Goal: Information Seeking & Learning: Learn about a topic

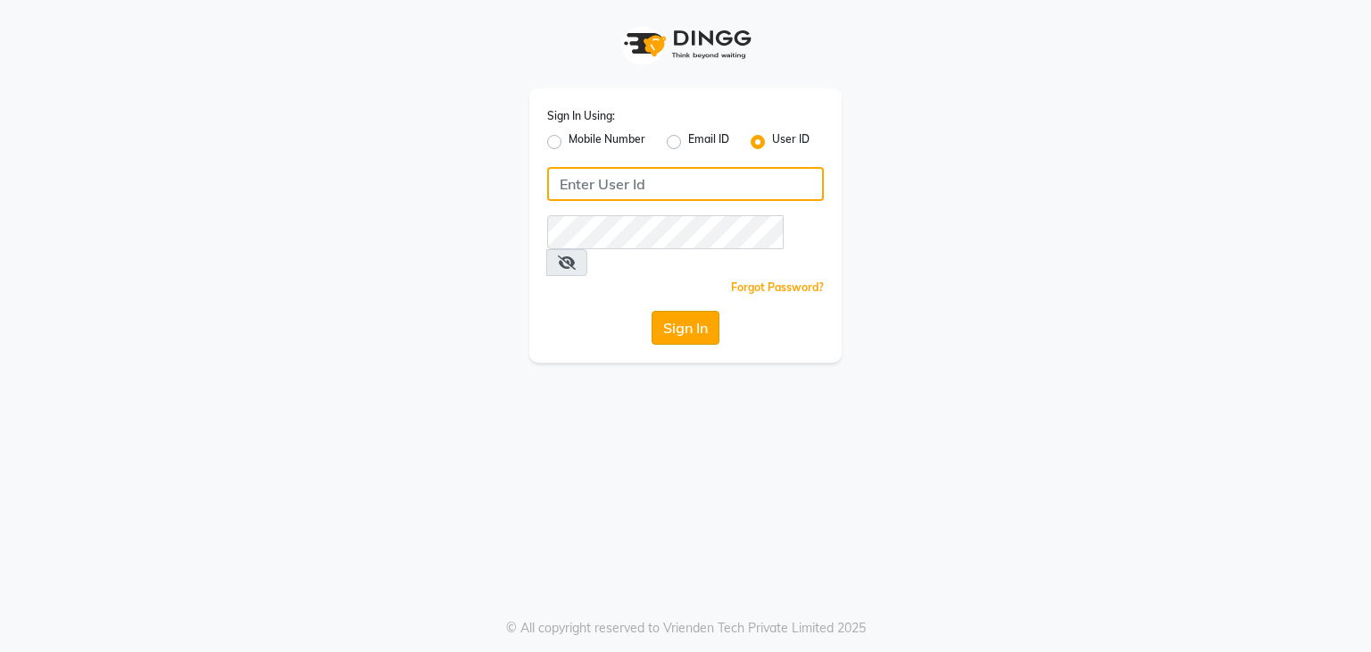
type input "[PERSON_NAME]@123"
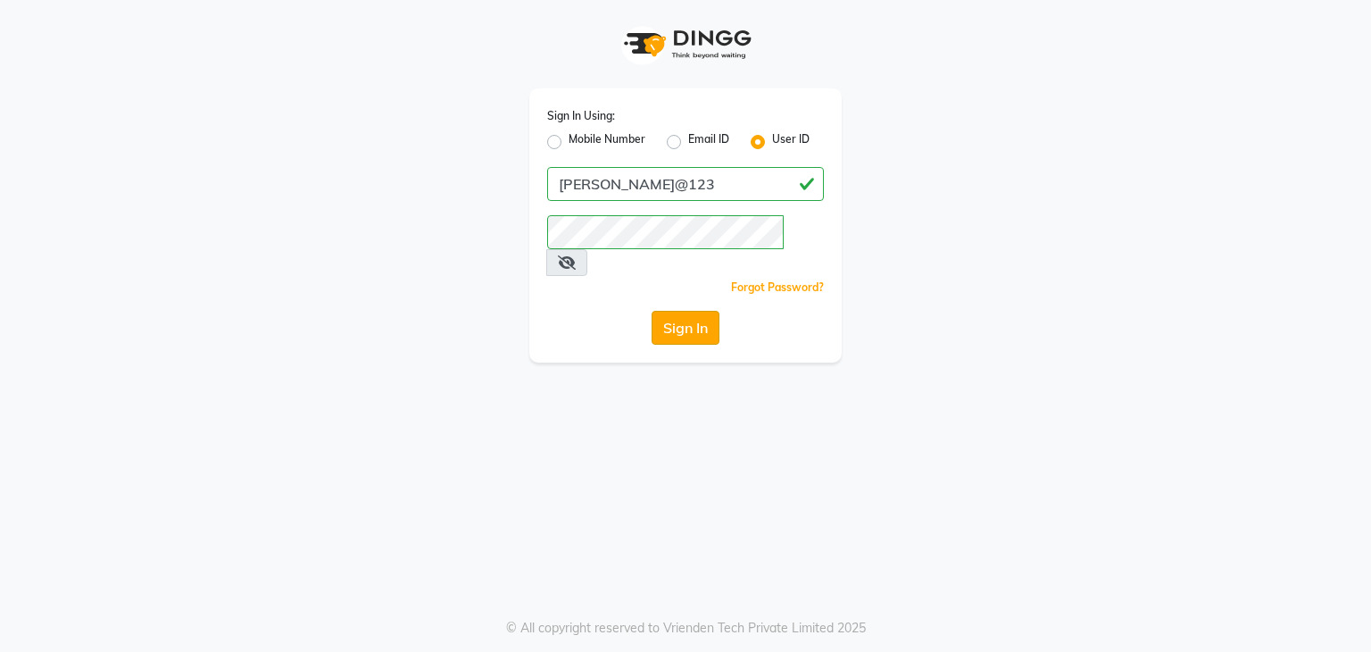
click at [686, 311] on button "Sign In" at bounding box center [686, 328] width 68 height 34
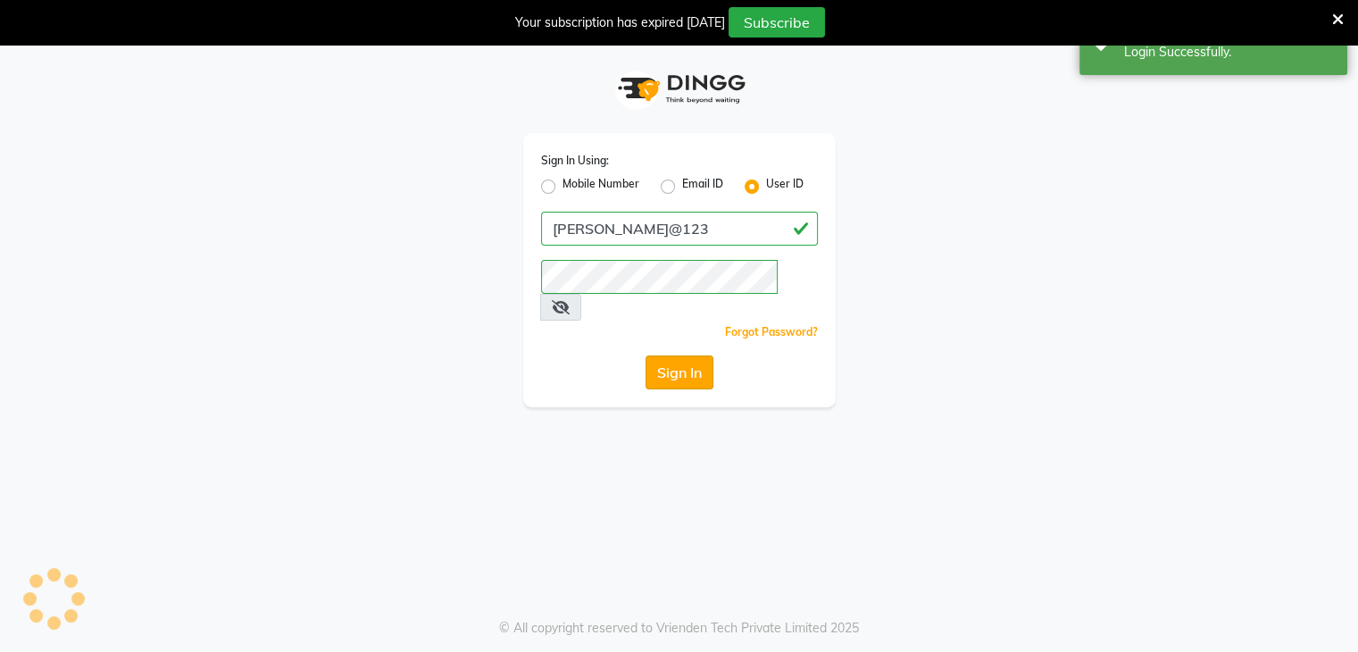
select select "6880"
select select "service"
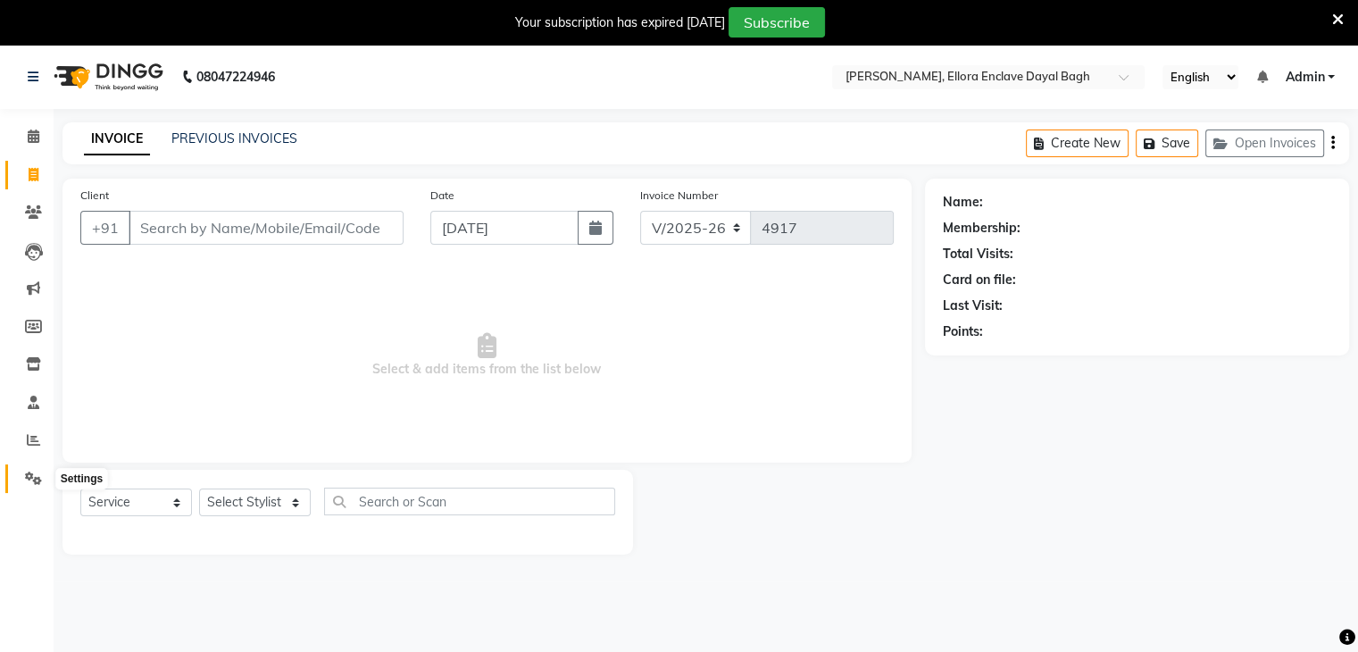
click at [37, 472] on icon at bounding box center [33, 477] width 17 height 13
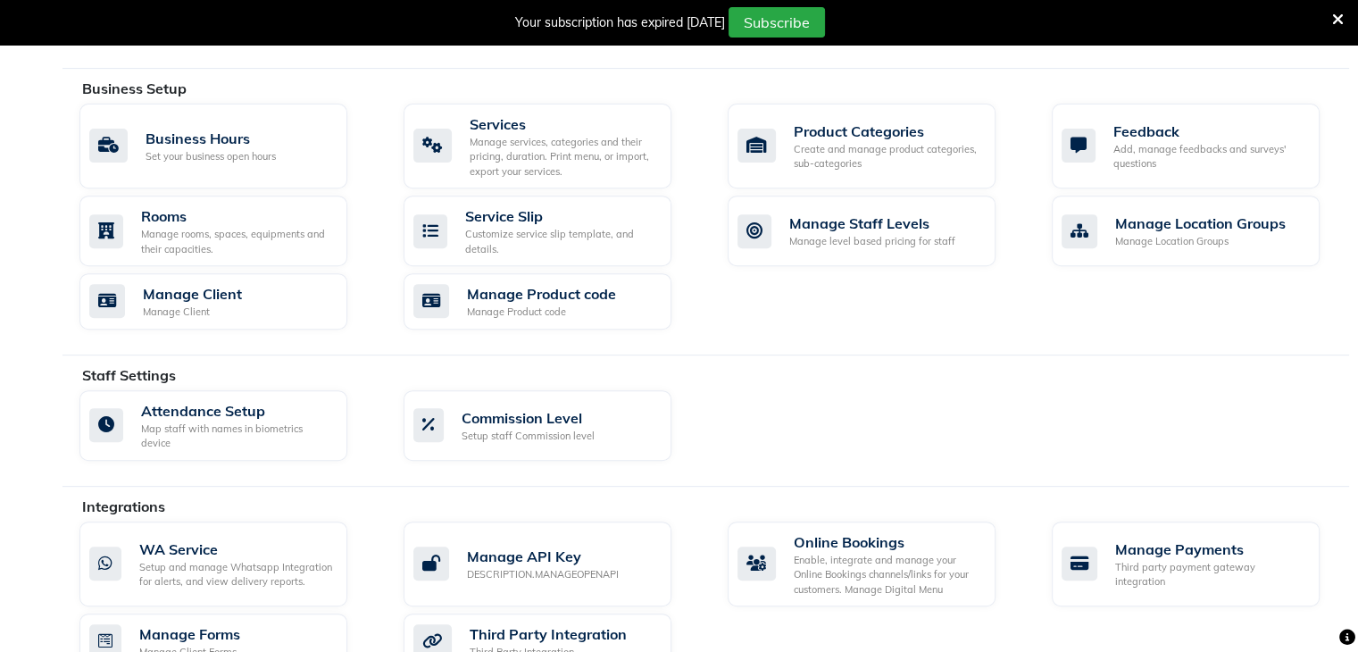
scroll to position [673, 0]
click at [216, 226] on div "Manage rooms, spaces, equipments and their capacities." at bounding box center [237, 240] width 192 height 29
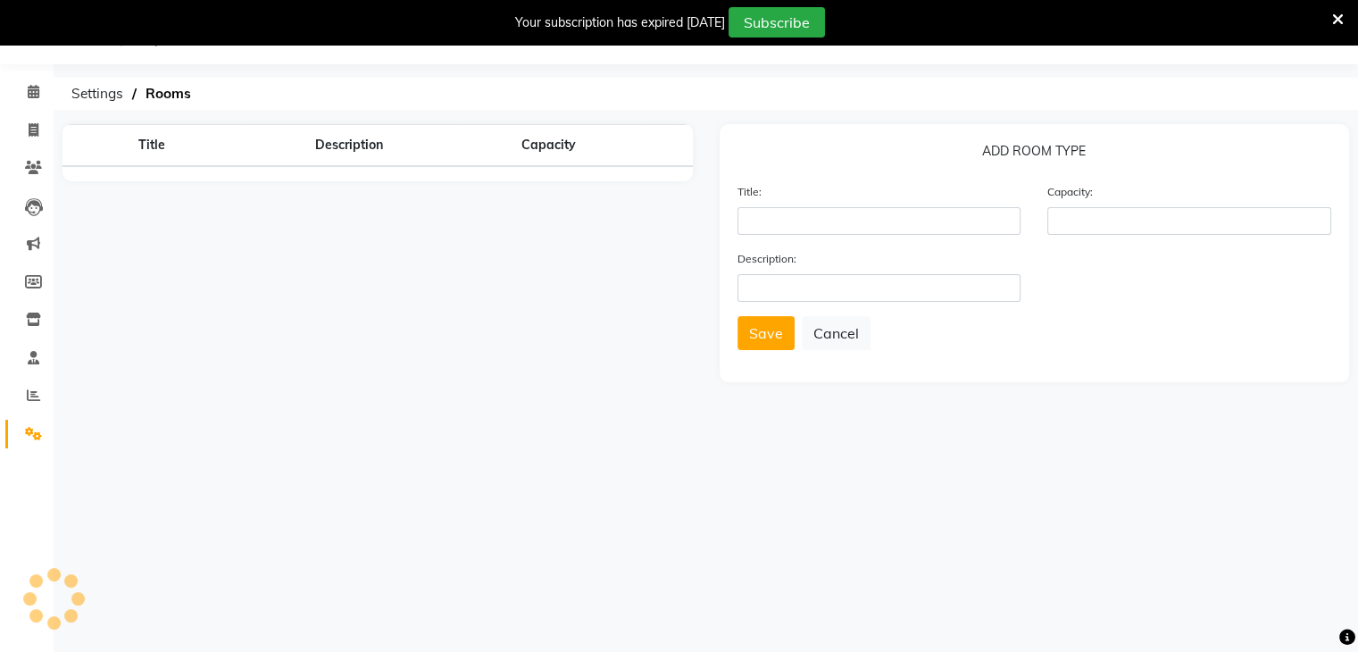
scroll to position [45, 0]
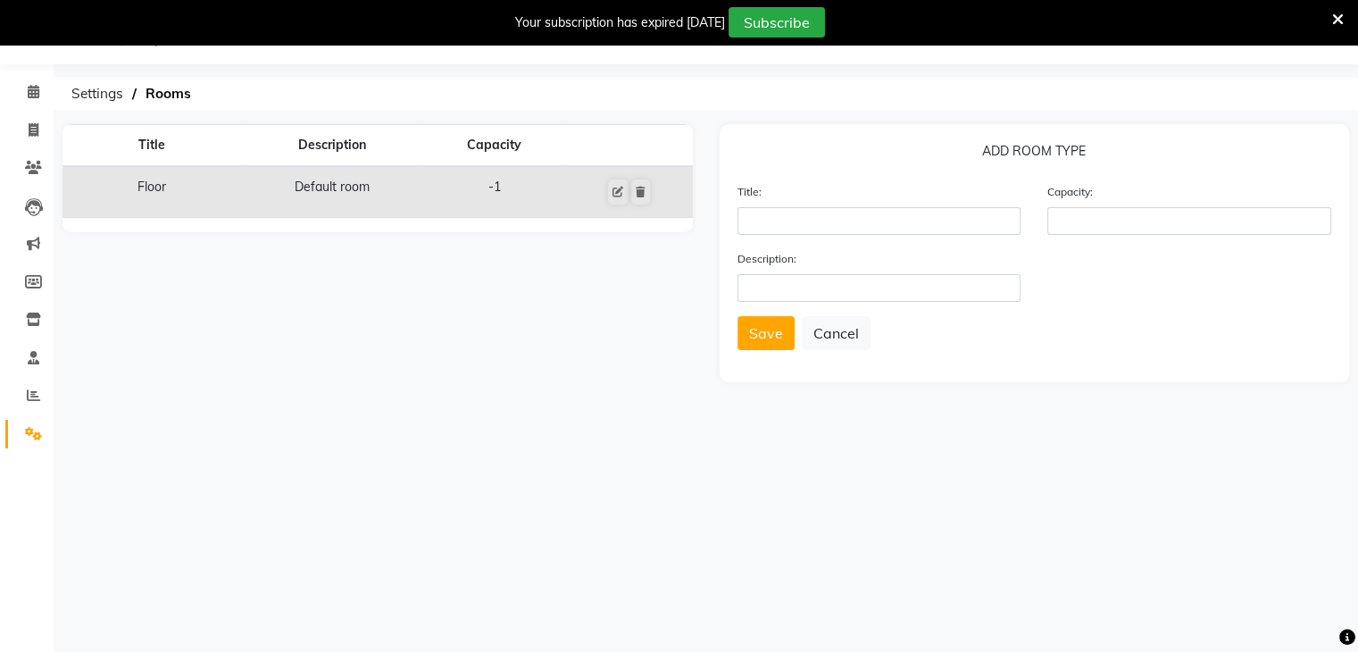
drag, startPoint x: 519, startPoint y: 272, endPoint x: 512, endPoint y: 210, distance: 62.8
click at [512, 210] on div "Title Description Capacity Floor Default room -1" at bounding box center [377, 253] width 657 height 258
click at [42, 399] on span at bounding box center [33, 396] width 31 height 21
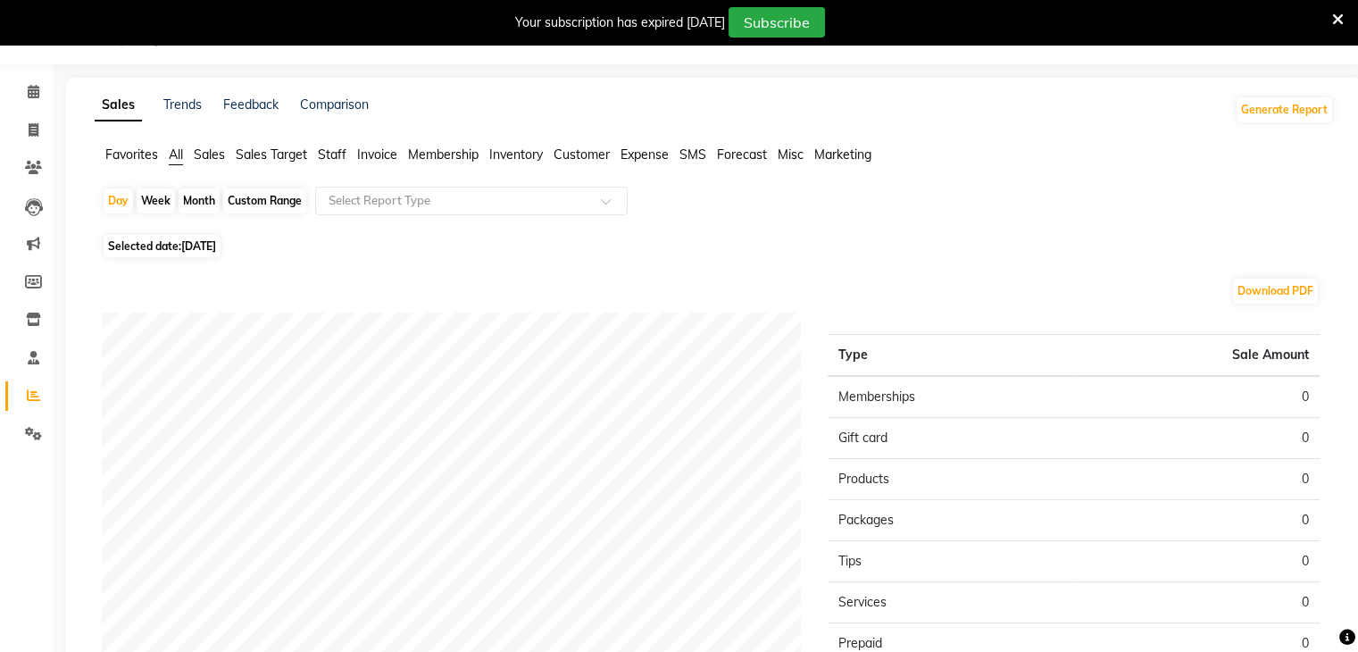
click at [200, 201] on div "Month" at bounding box center [199, 200] width 41 height 25
select select "9"
select select "2025"
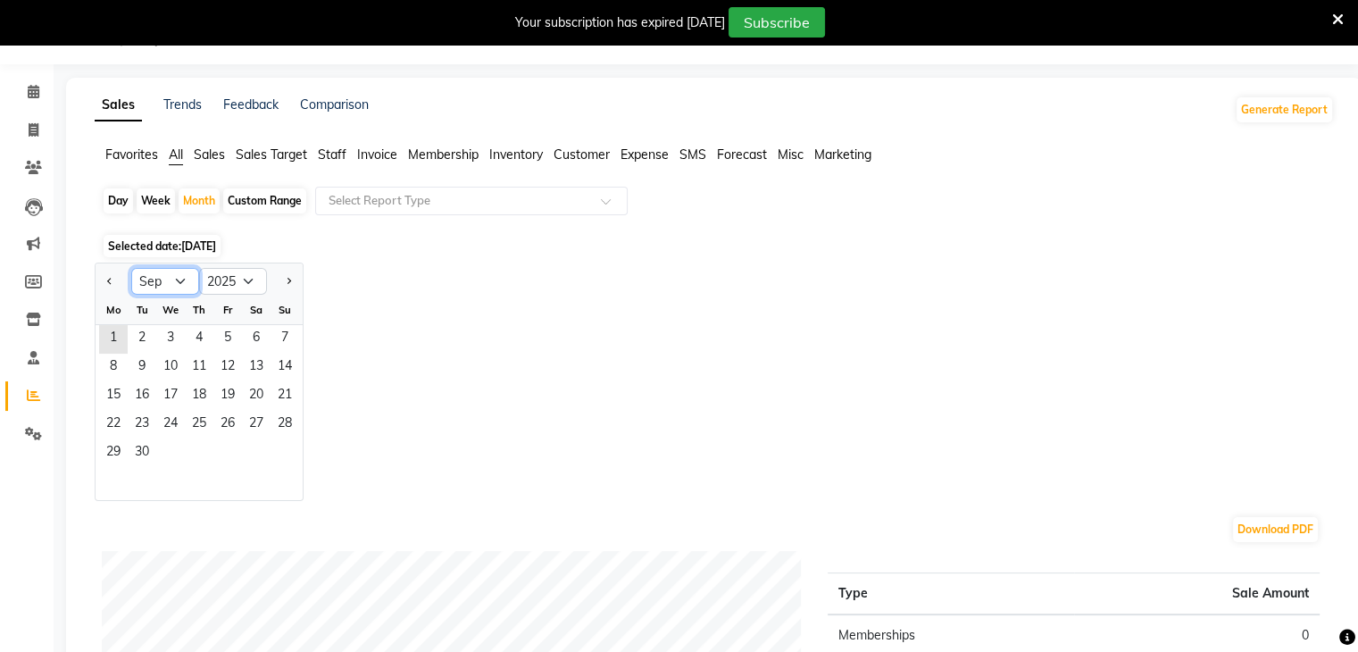
click at [176, 287] on select "Jan Feb Mar Apr May Jun [DATE] Aug Sep Oct Nov Dec" at bounding box center [165, 281] width 68 height 27
select select "8"
click at [131, 268] on select "Jan Feb Mar Apr May Jun [DATE] Aug Sep Oct Nov Dec" at bounding box center [165, 281] width 68 height 27
click at [239, 329] on span "1" at bounding box center [227, 339] width 29 height 29
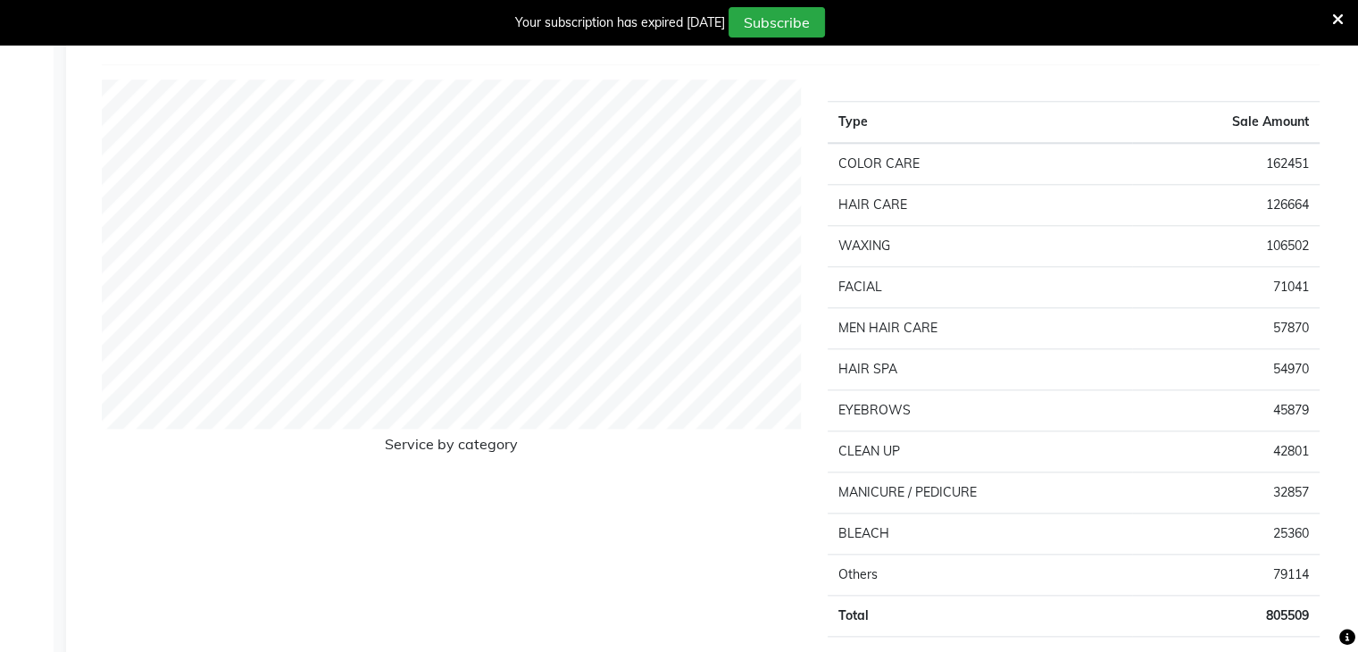
scroll to position [1878, 0]
drag, startPoint x: 1297, startPoint y: 379, endPoint x: 1295, endPoint y: 345, distance: 34.0
click at [1295, 345] on tbody "COLOR CARE 162451 HAIR CARE 126664 WAXING 106502 FACIAL 71041 MEN HAIR CARE 578…" at bounding box center [1073, 386] width 492 height 494
click at [1321, 415] on div "Type Sale Amount COLOR CARE 162451 HAIR CARE 126664 WAXING 106502 FACIAL 71041 …" at bounding box center [1073, 361] width 519 height 571
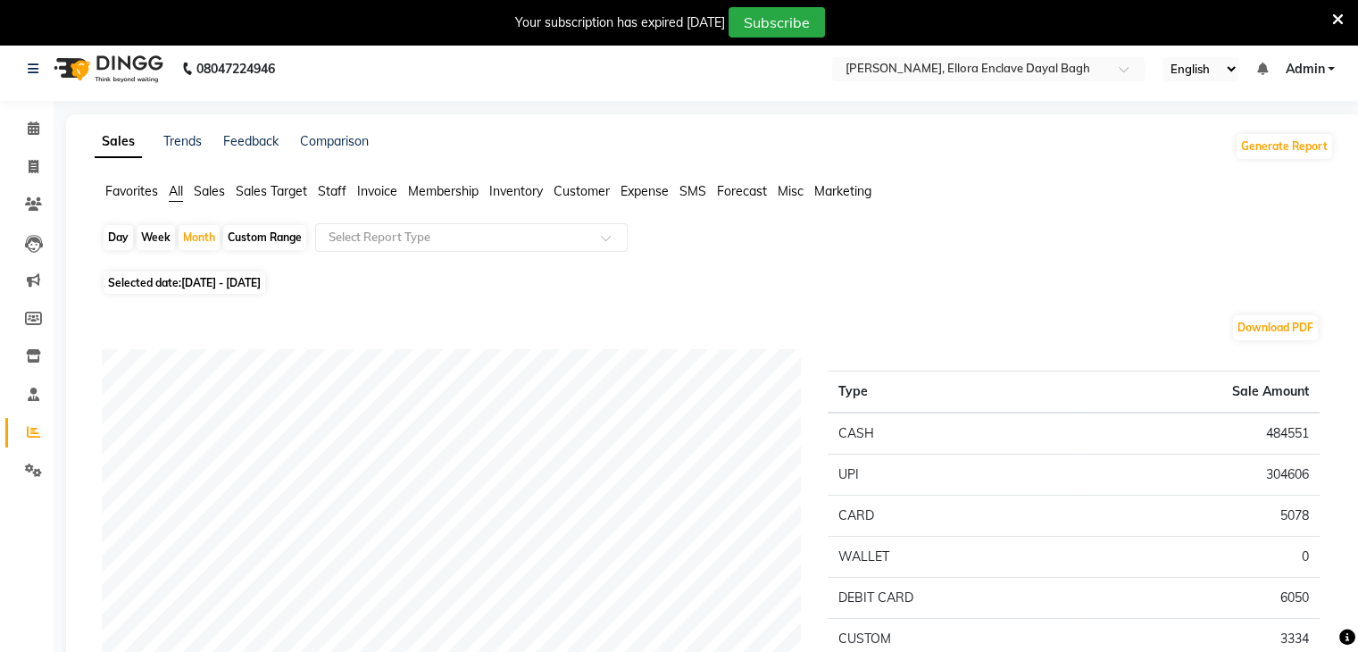
scroll to position [0, 0]
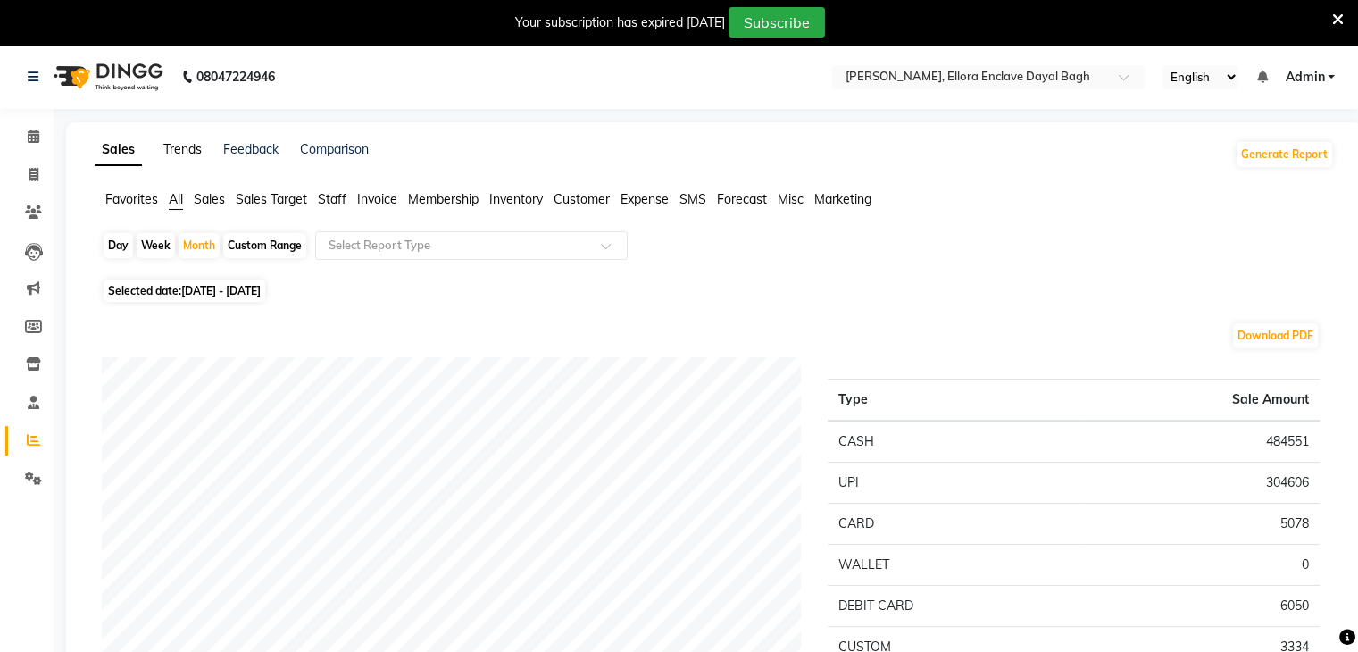
click at [195, 151] on link "Trends" at bounding box center [182, 149] width 38 height 16
select select "by_client"
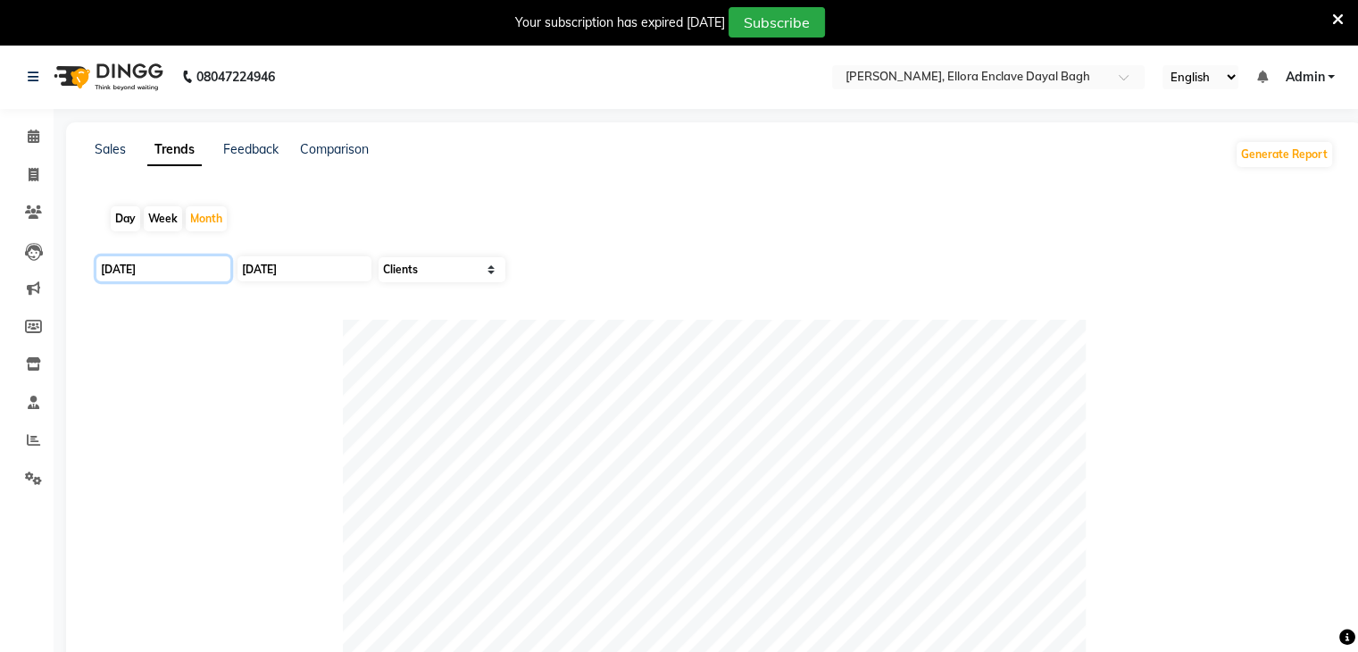
click at [162, 276] on input "[DATE]" at bounding box center [163, 268] width 134 height 25
select select "9"
select select "2025"
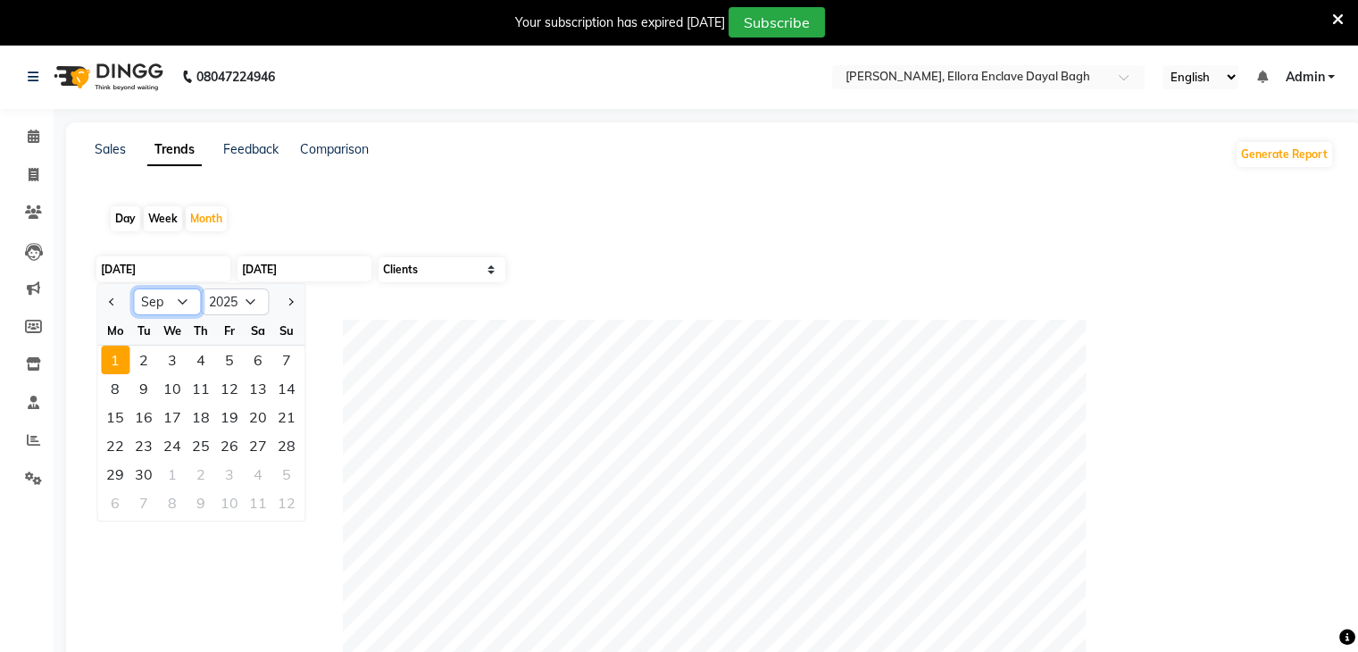
click at [174, 292] on select "Jan Feb Mar Apr May Jun [DATE] Aug Sep Oct Nov Dec" at bounding box center [167, 301] width 68 height 27
select select "8"
click at [133, 288] on select "Jan Feb Mar Apr May Jun [DATE] Aug Sep Oct Nov Dec" at bounding box center [167, 301] width 68 height 27
click at [236, 353] on div "1" at bounding box center [229, 359] width 29 height 29
type input "[DATE]"
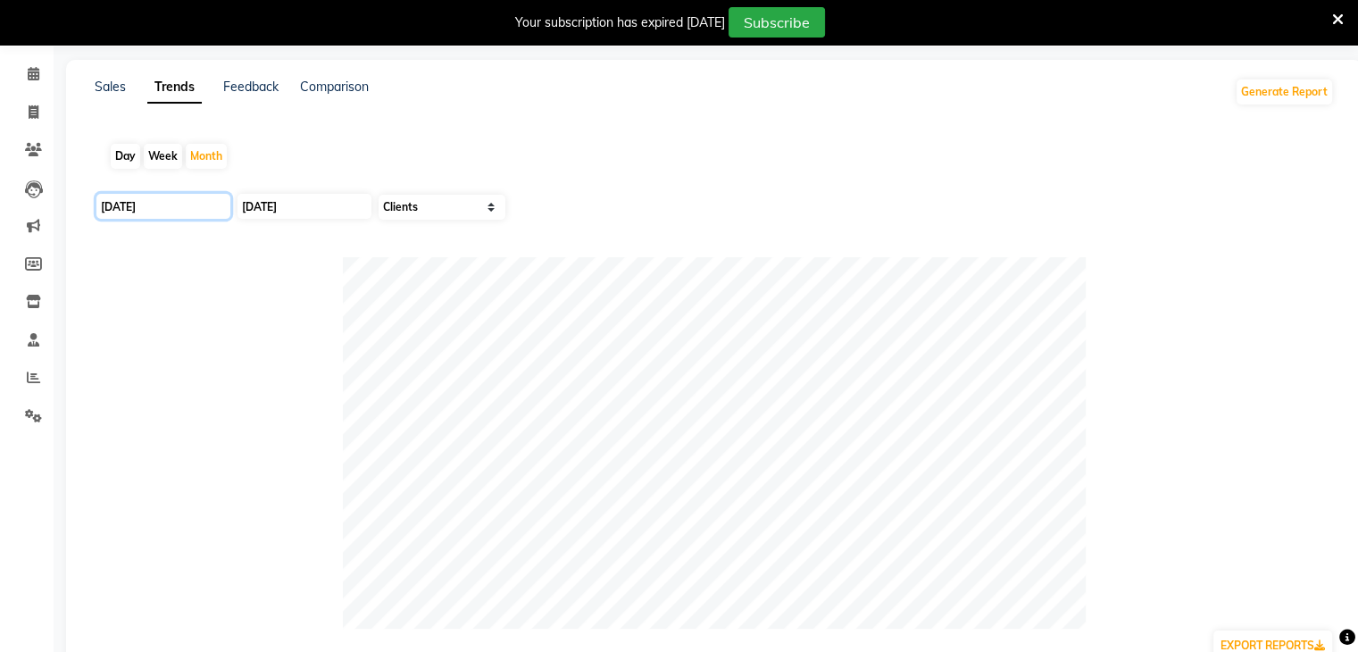
scroll to position [60, 0]
click at [453, 212] on select "Select Sales Clients" at bounding box center [441, 209] width 127 height 25
select select "by_all"
click at [378, 197] on select "Select Sales Clients" at bounding box center [441, 209] width 127 height 25
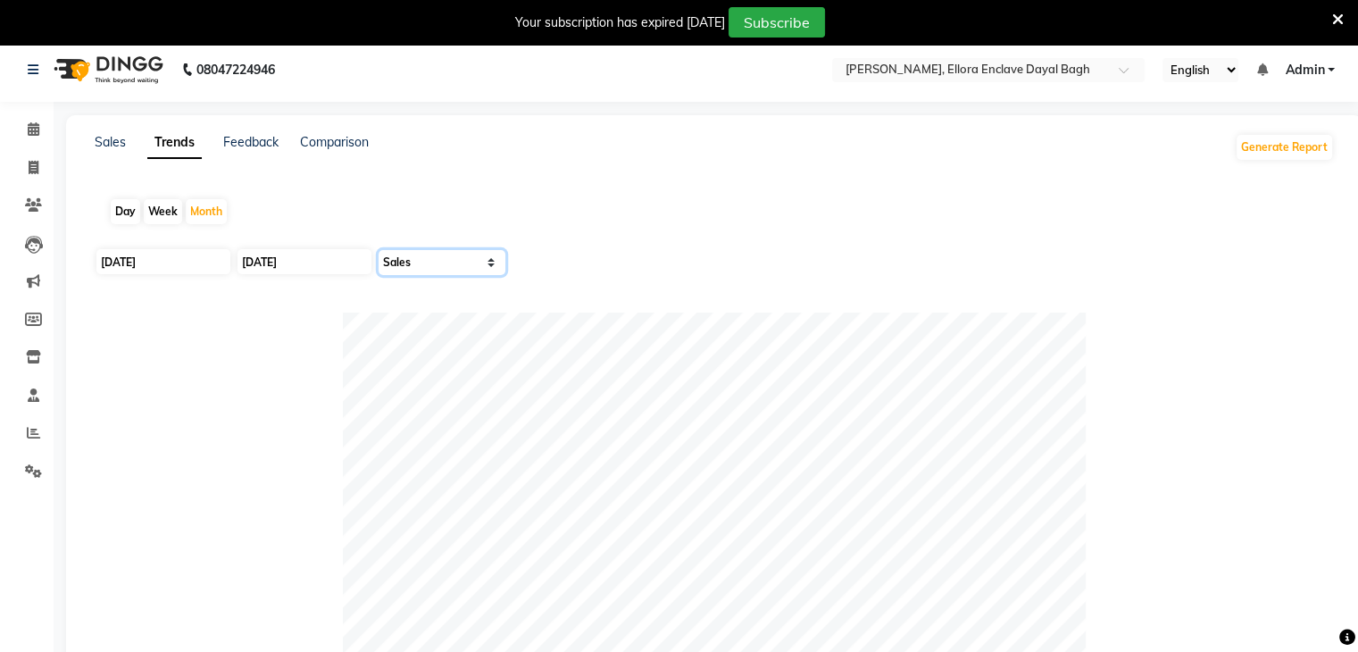
scroll to position [0, 0]
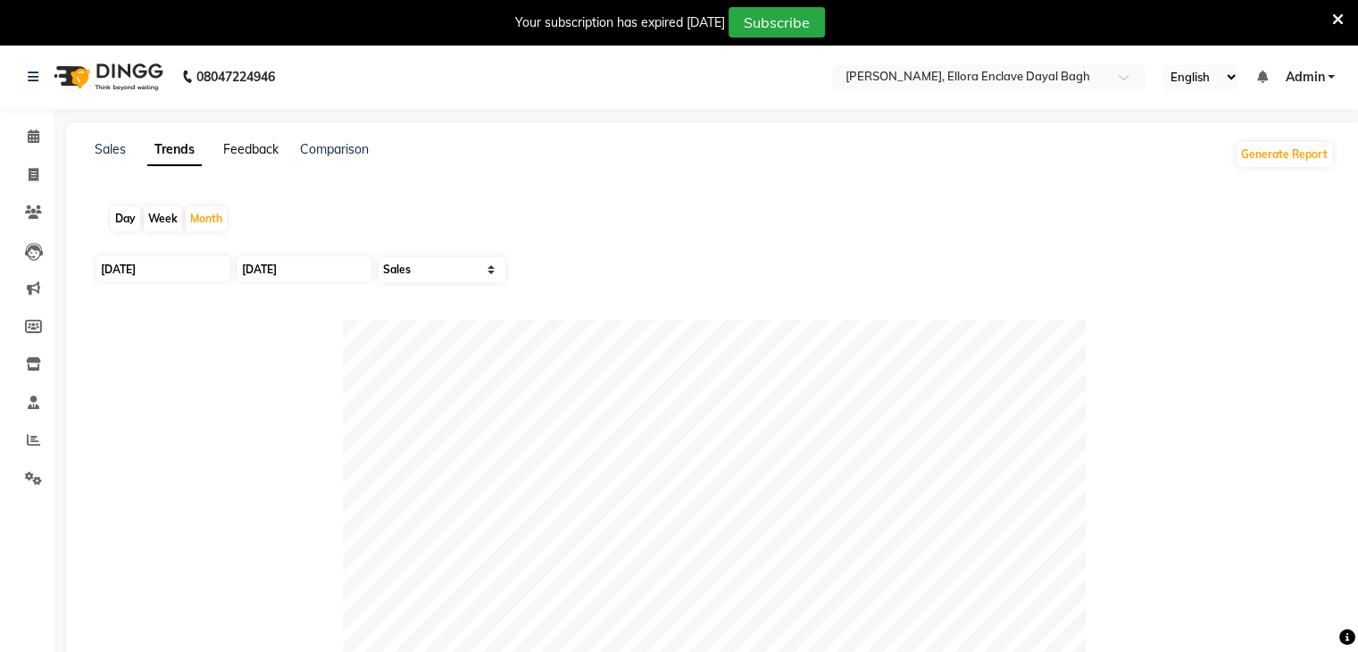
click at [254, 148] on link "Feedback" at bounding box center [250, 149] width 55 height 16
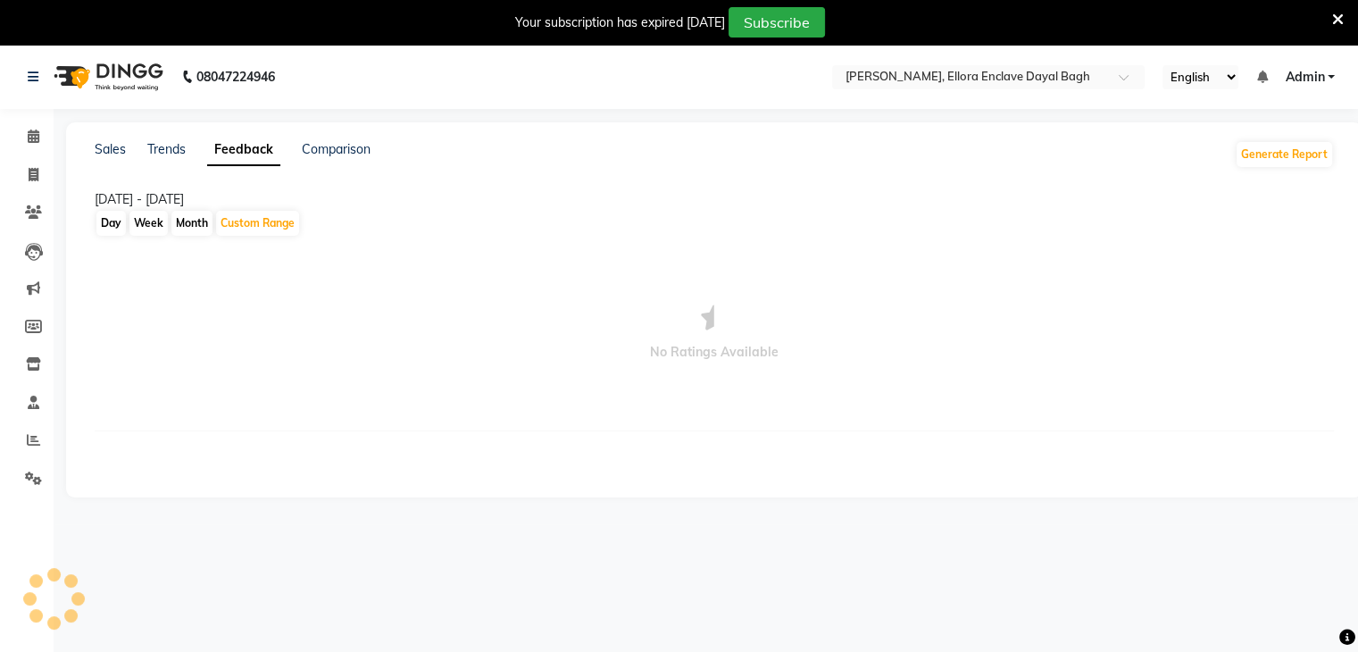
click at [179, 218] on div "Month" at bounding box center [191, 223] width 41 height 25
select select "9"
select select "2025"
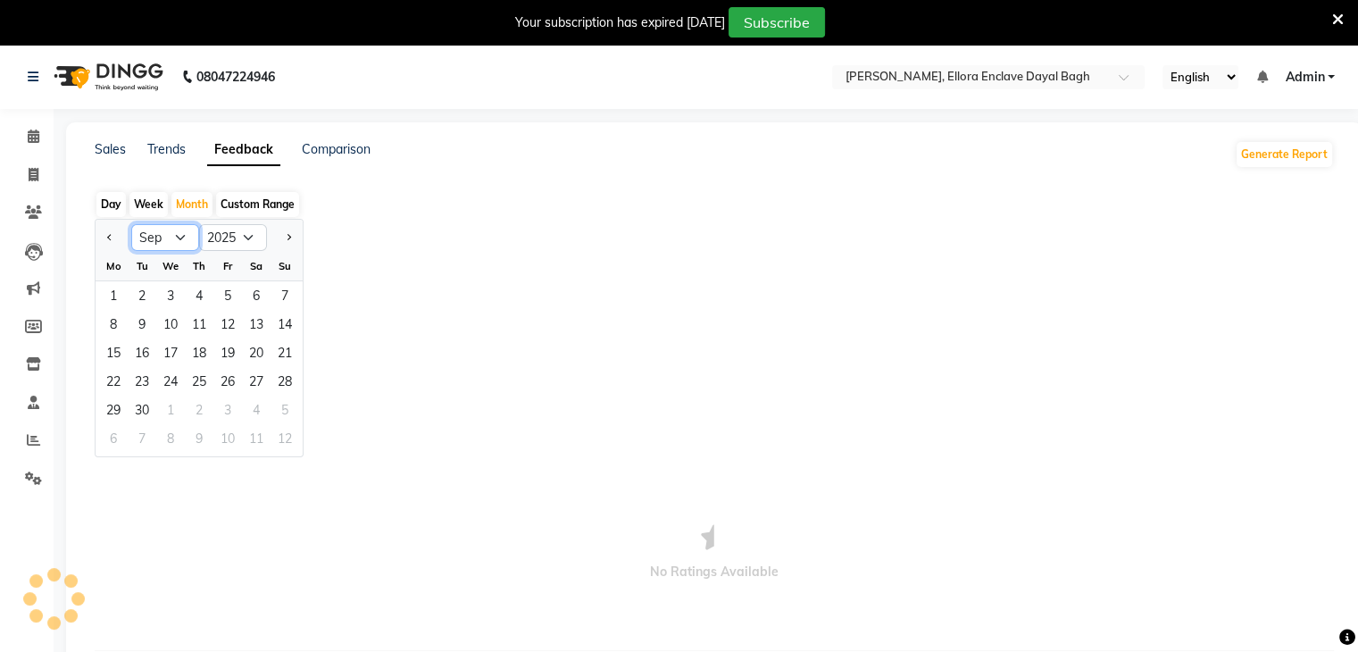
click at [179, 233] on select "Jan Feb Mar Apr May Jun [DATE] Aug Sep Oct Nov Dec" at bounding box center [165, 237] width 68 height 27
select select "8"
click at [131, 243] on select "Jan Feb Mar Apr May Jun [DATE] Aug Sep Oct Nov Dec" at bounding box center [165, 237] width 68 height 27
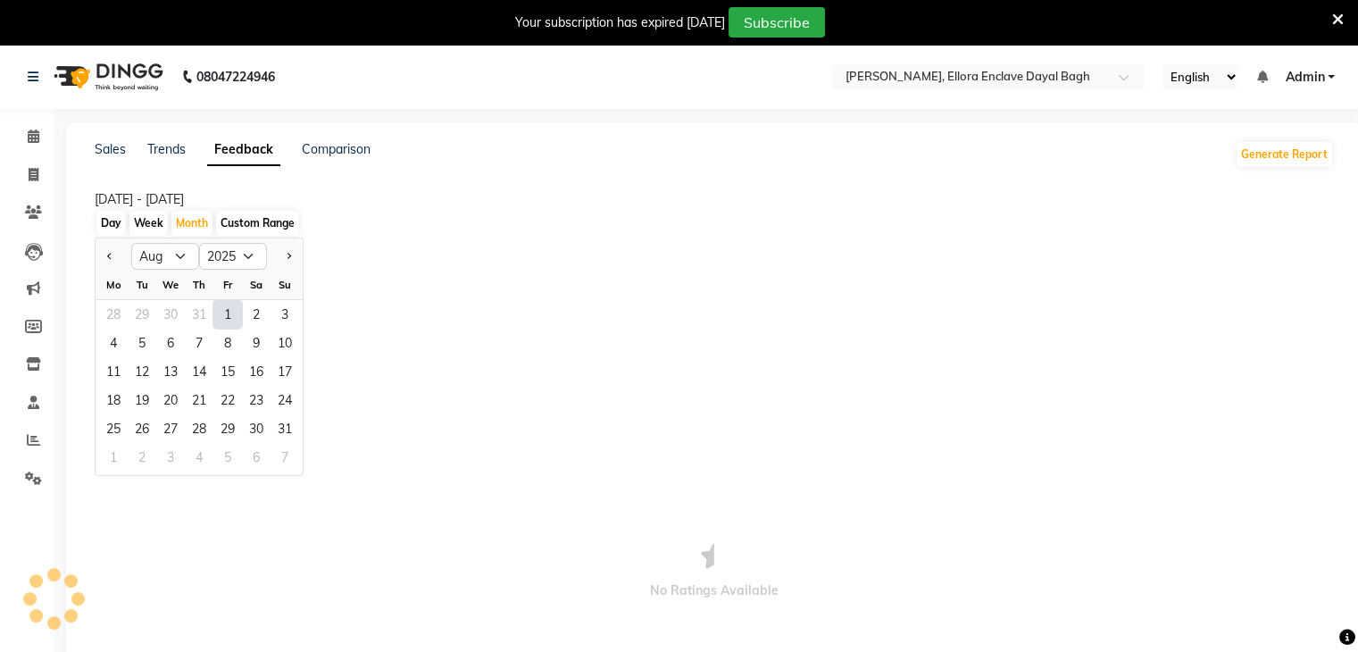
click at [220, 304] on div "1" at bounding box center [227, 314] width 29 height 29
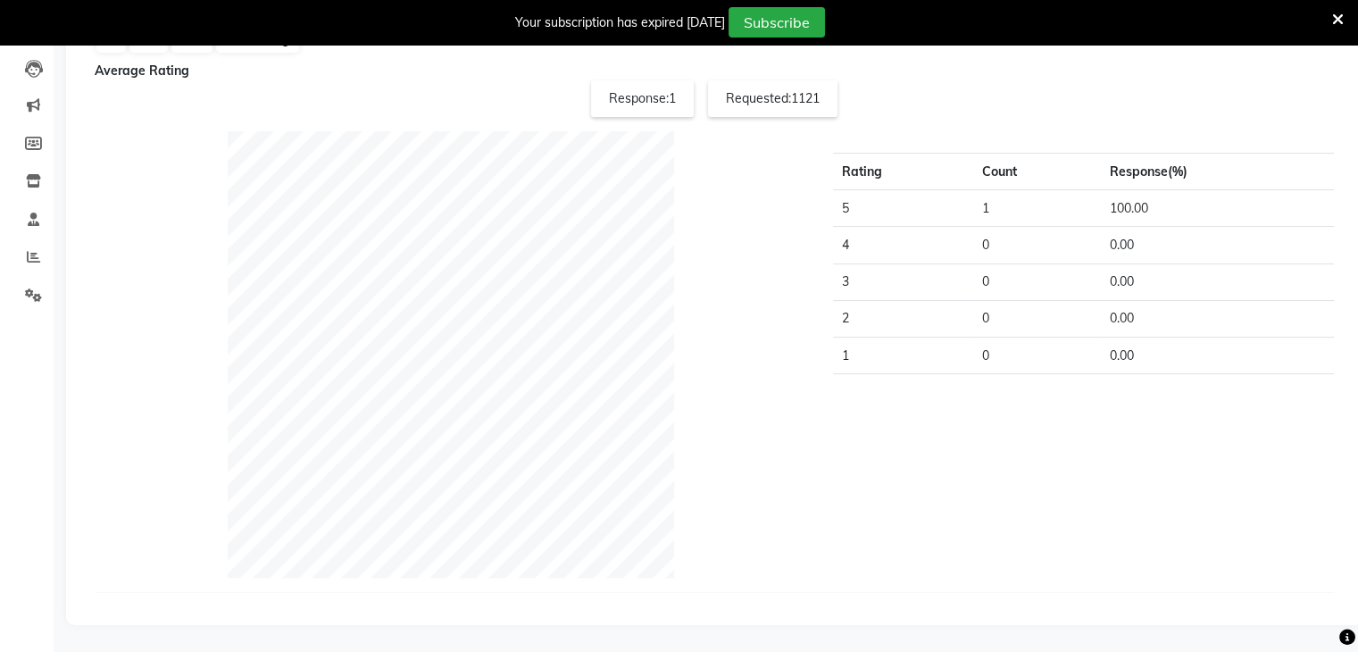
scroll to position [29, 0]
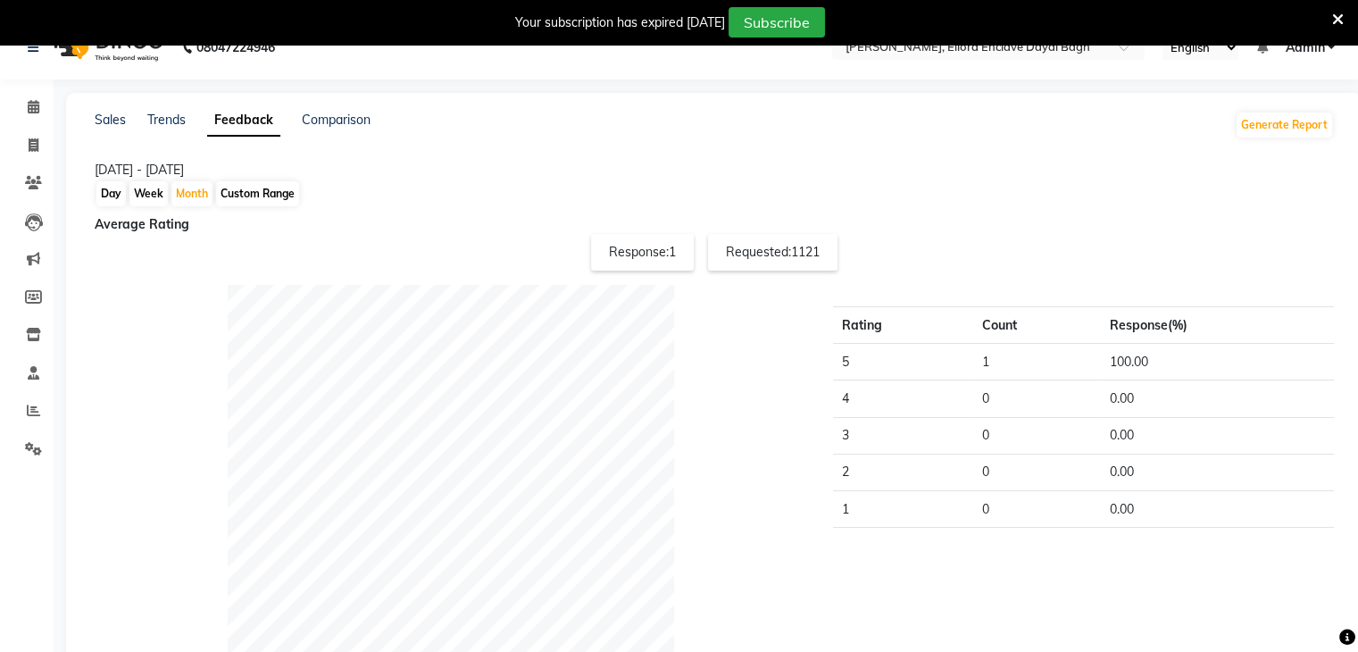
click at [757, 262] on div "Requested: 1121" at bounding box center [772, 252] width 129 height 37
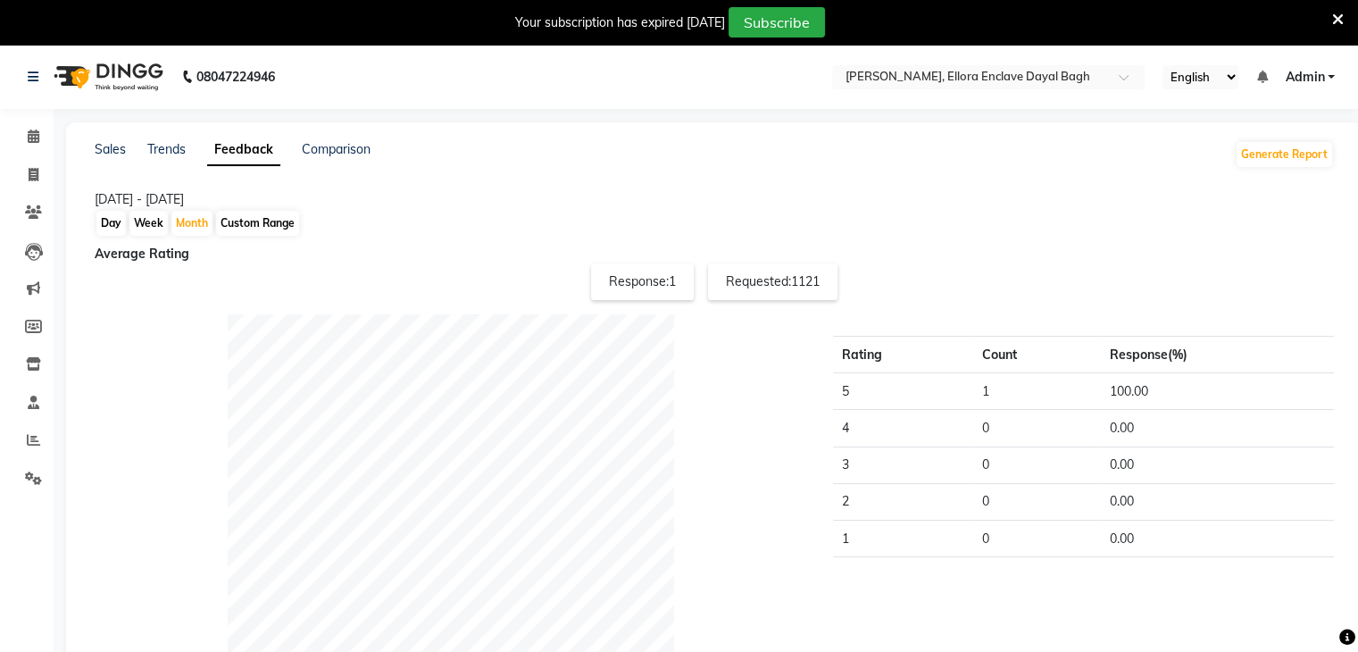
scroll to position [0, 0]
